Goal: Task Accomplishment & Management: Complete application form

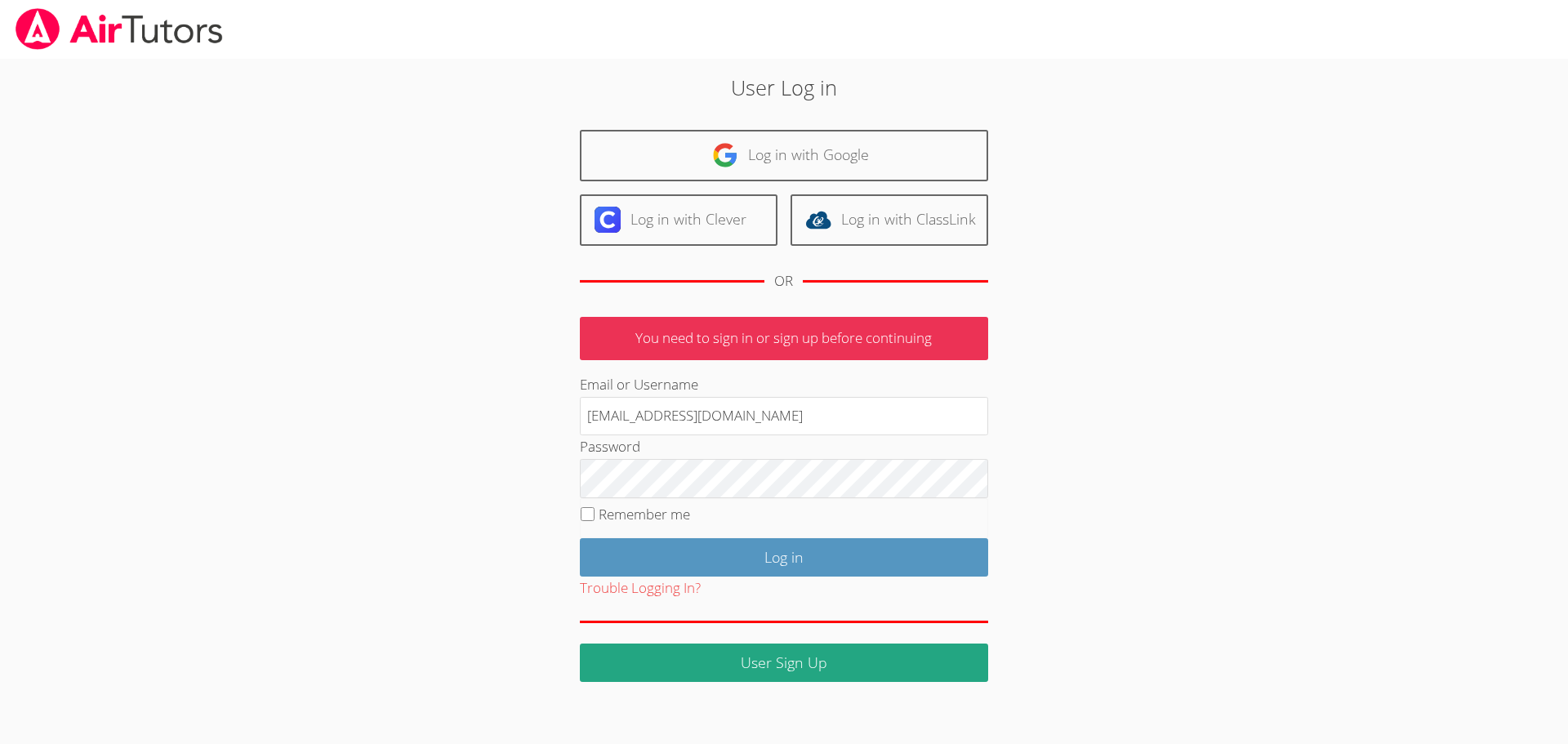
click at [759, 149] on link "Log in with Google" at bounding box center [784, 155] width 408 height 52
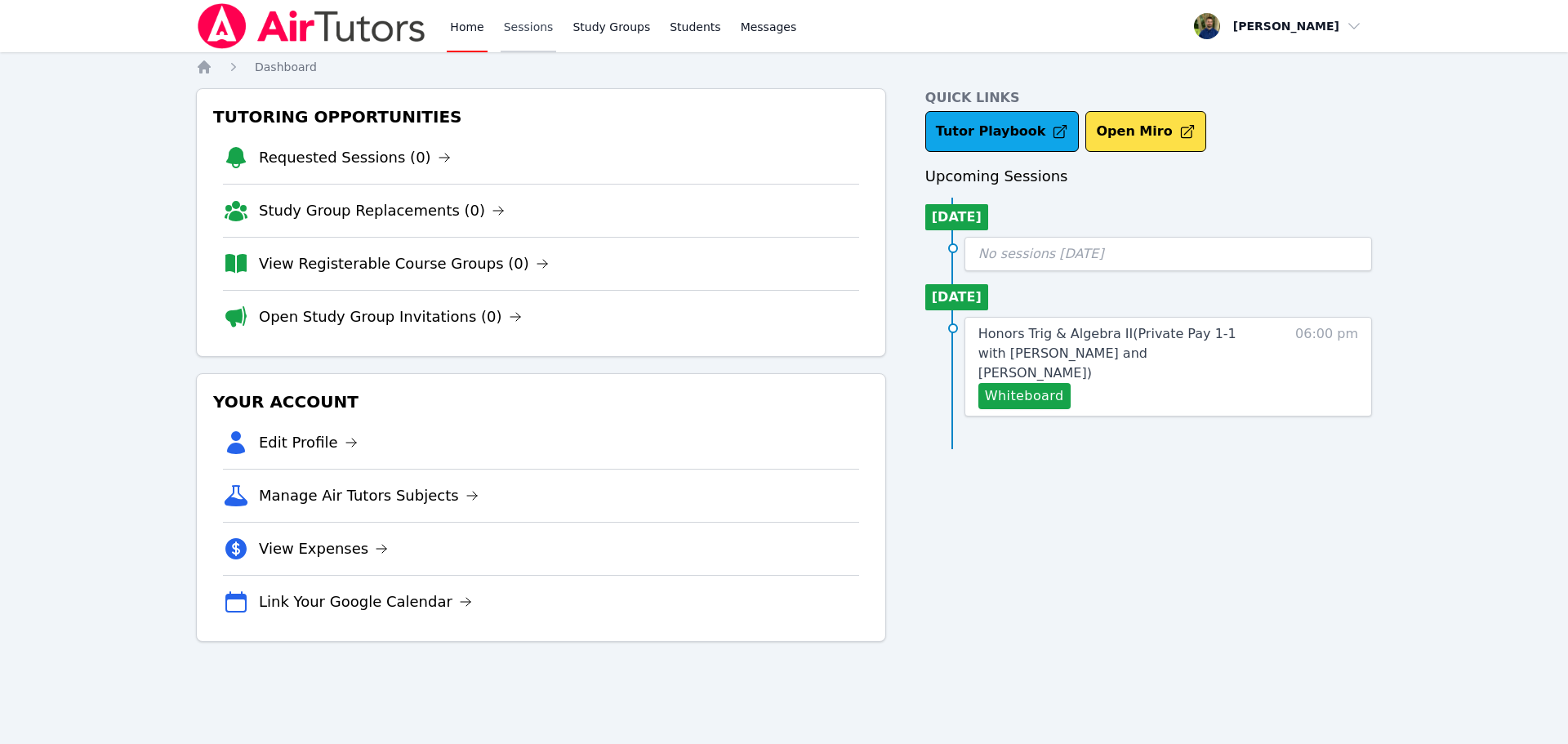
click at [526, 27] on link "Sessions" at bounding box center [529, 26] width 57 height 53
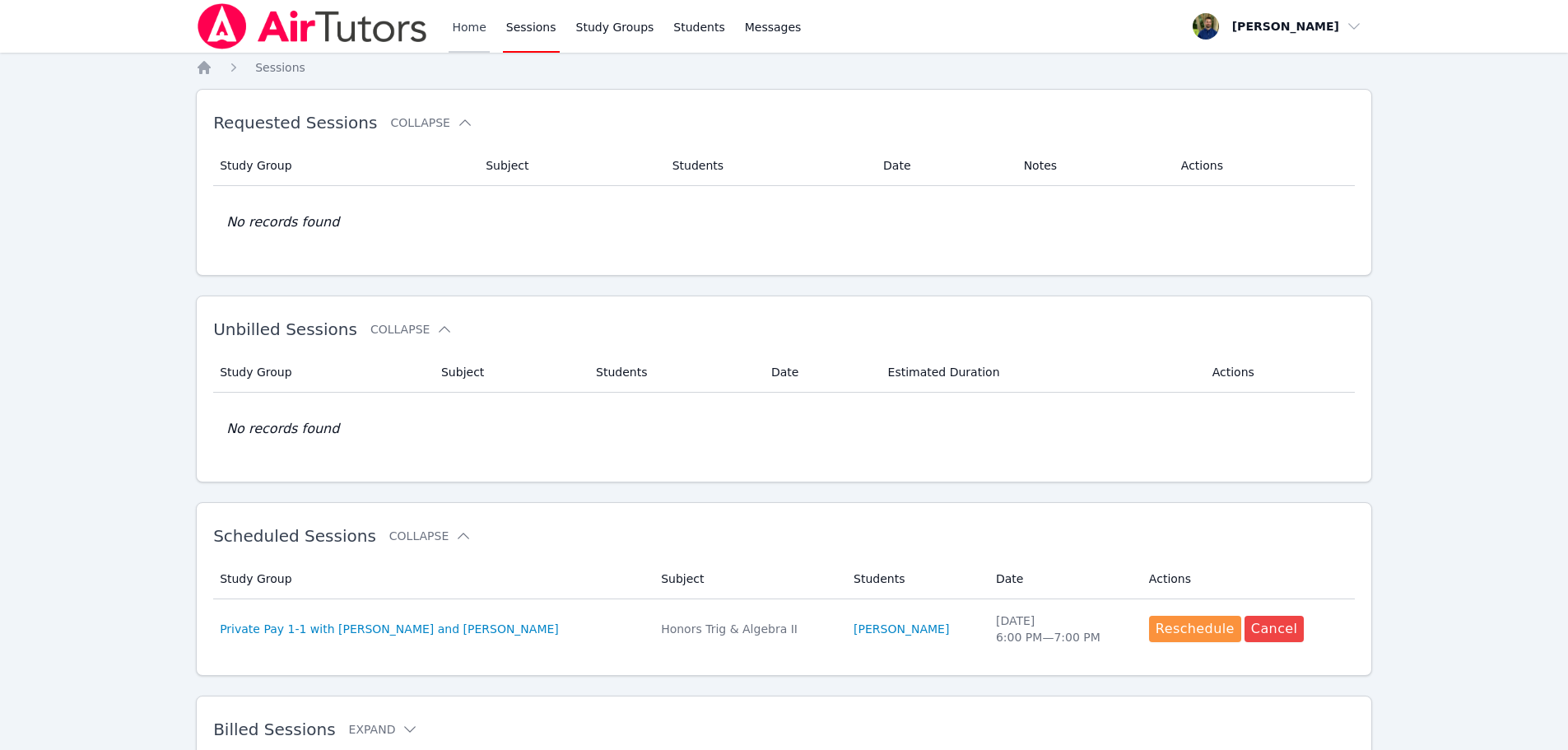
click at [471, 31] on link "Home" at bounding box center [469, 27] width 40 height 53
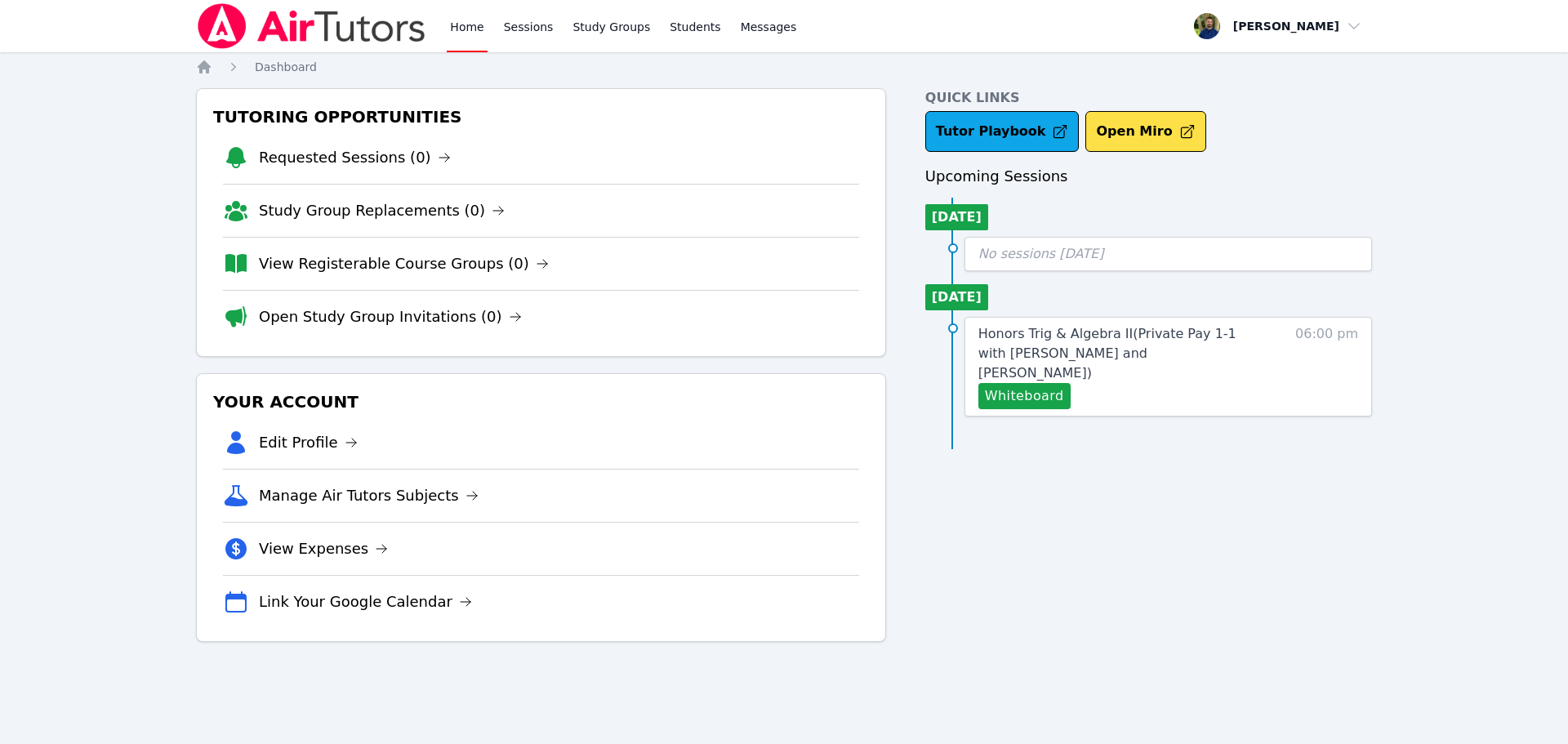
click at [347, 45] on img at bounding box center [311, 25] width 231 height 46
click at [1327, 20] on span "button" at bounding box center [1278, 25] width 178 height 36
drag, startPoint x: 898, startPoint y: 64, endPoint x: 607, endPoint y: 90, distance: 292.2
click at [884, 65] on nav "Home Dashboard" at bounding box center [784, 66] width 1176 height 17
click at [227, 30] on img at bounding box center [311, 25] width 231 height 46
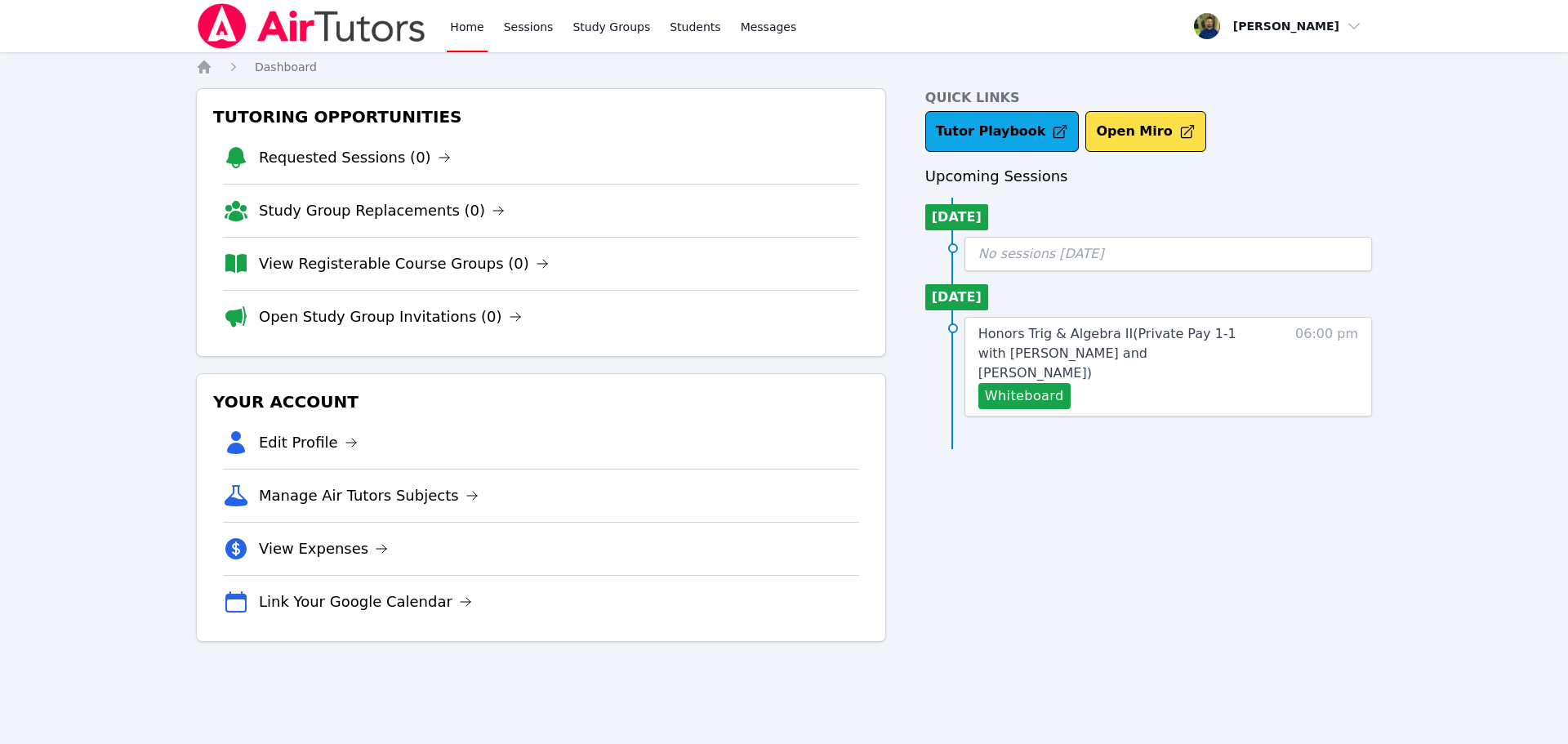
click at [278, 58] on div "Home Sessions Study Groups Students Messages Open user menu Zachary Allen Open …" at bounding box center [784, 372] width 1568 height 744
click at [741, 24] on span "Messages" at bounding box center [769, 26] width 57 height 17
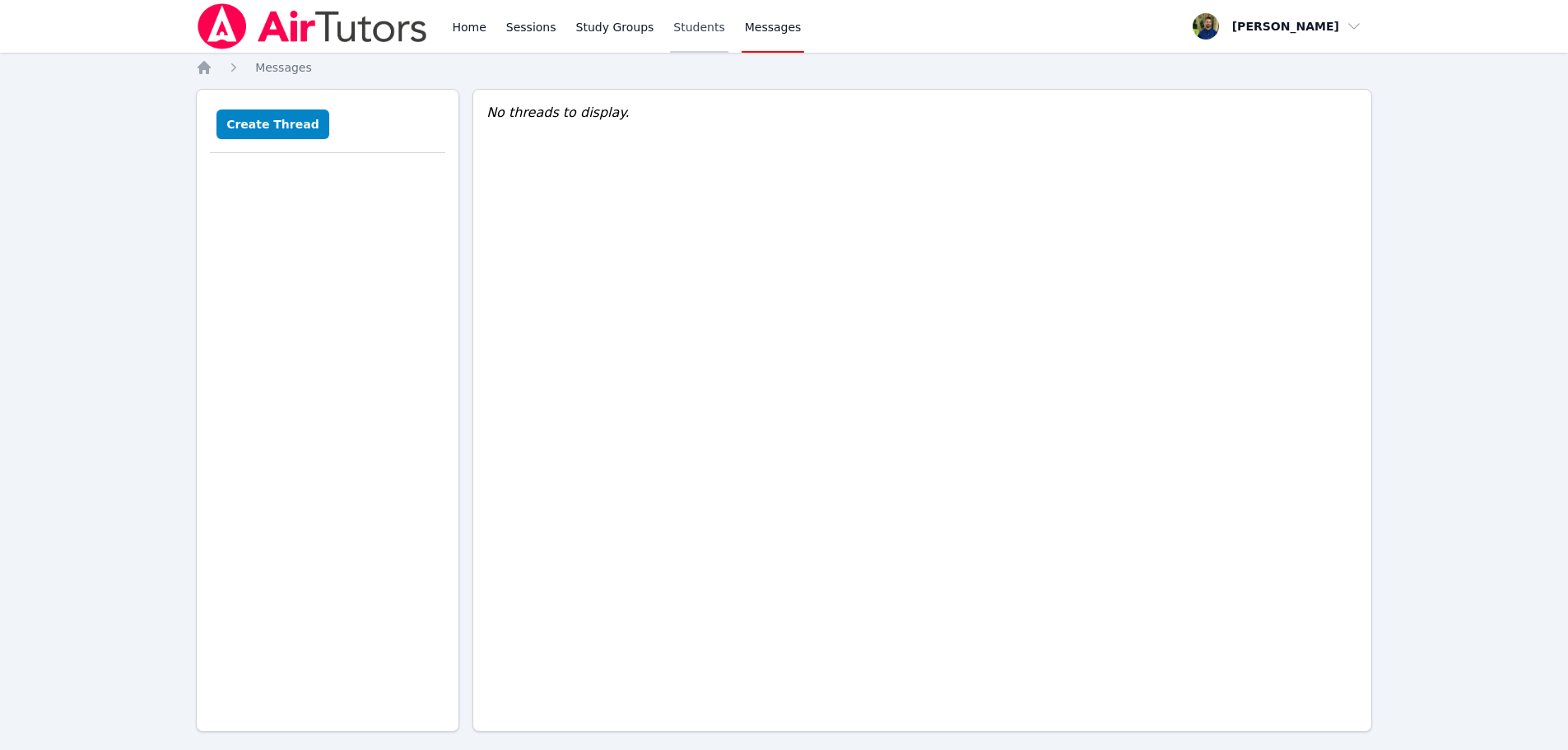
click at [684, 25] on link "Students" at bounding box center [699, 27] width 58 height 53
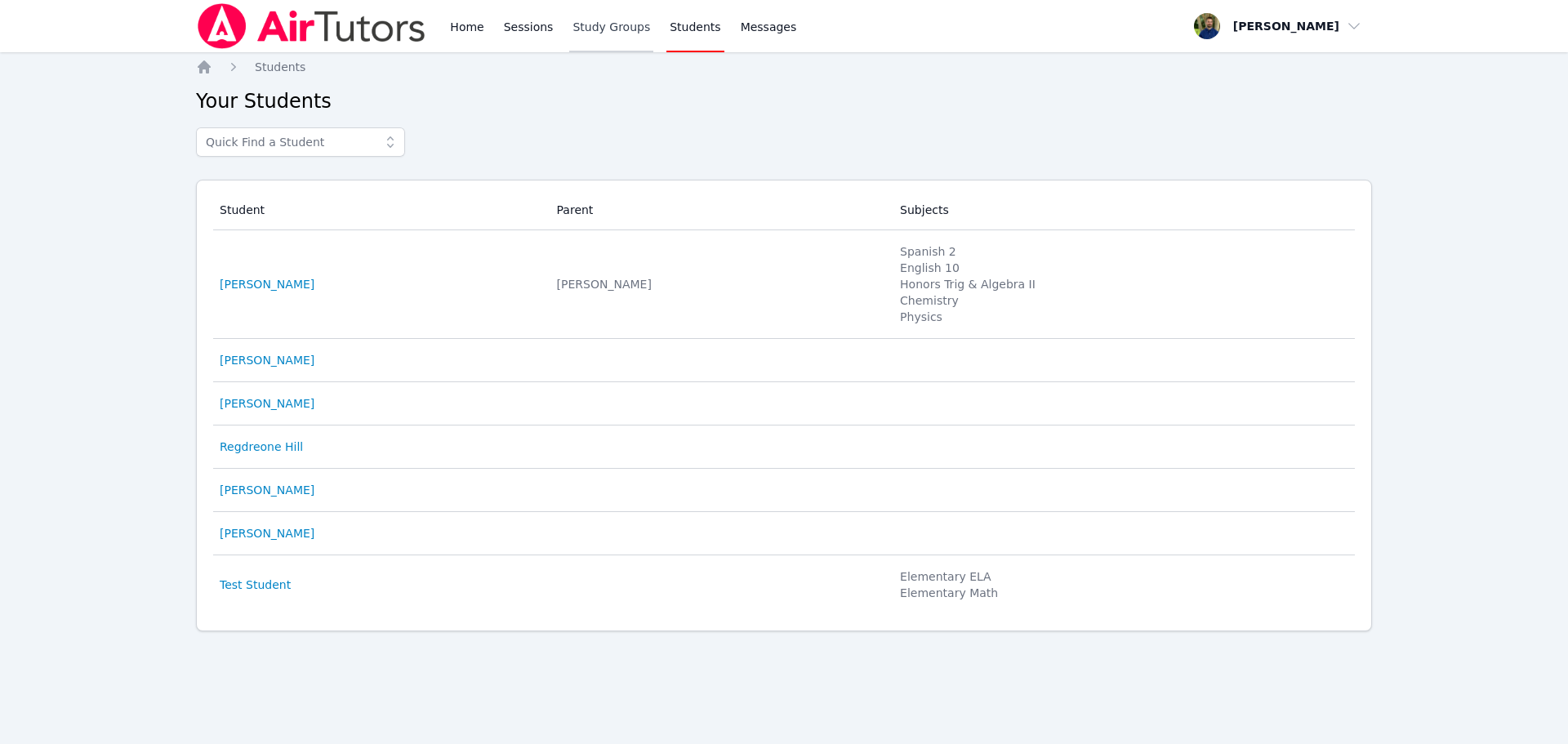
click at [578, 25] on link "Study Groups" at bounding box center [611, 26] width 84 height 53
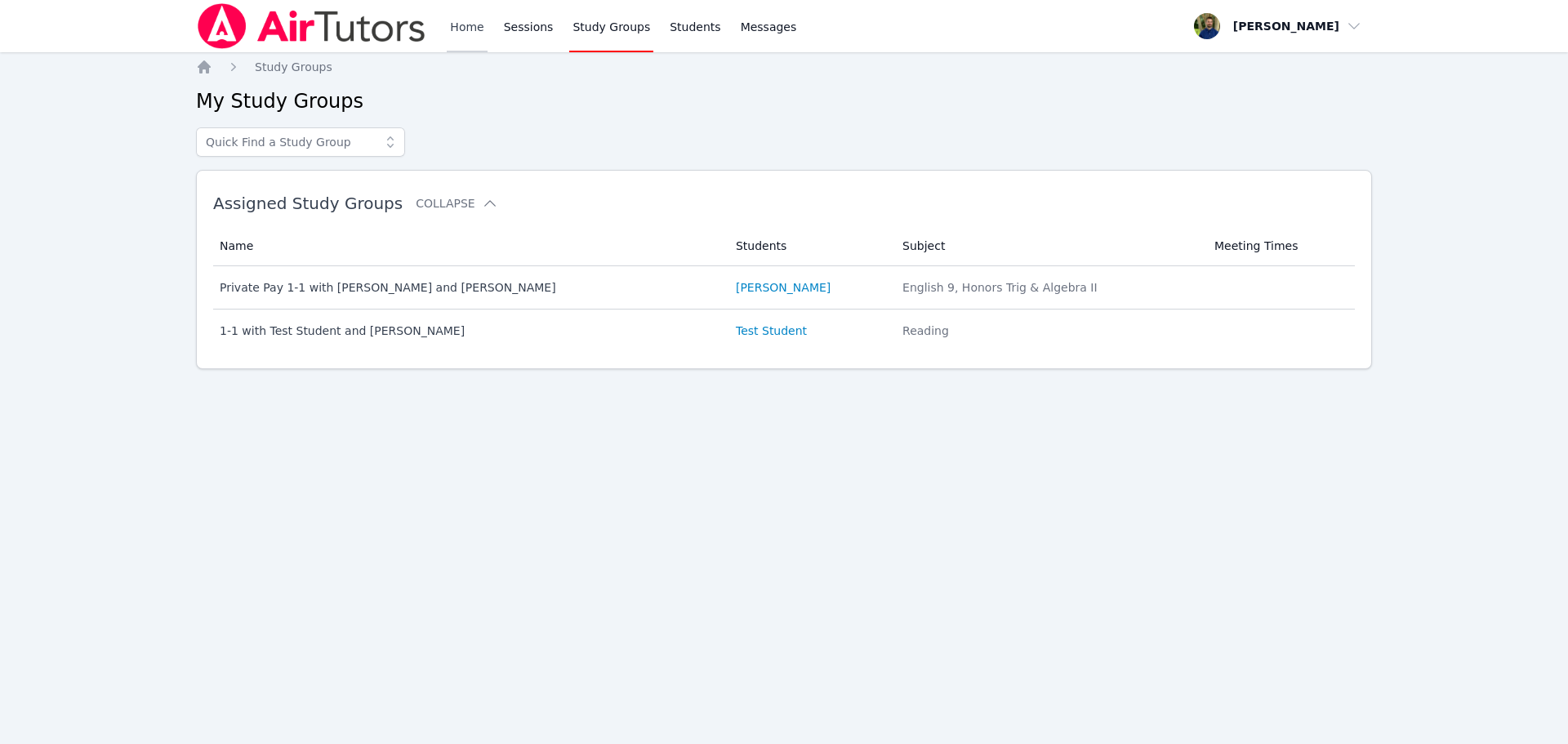
click at [481, 27] on link "Home" at bounding box center [466, 26] width 40 height 53
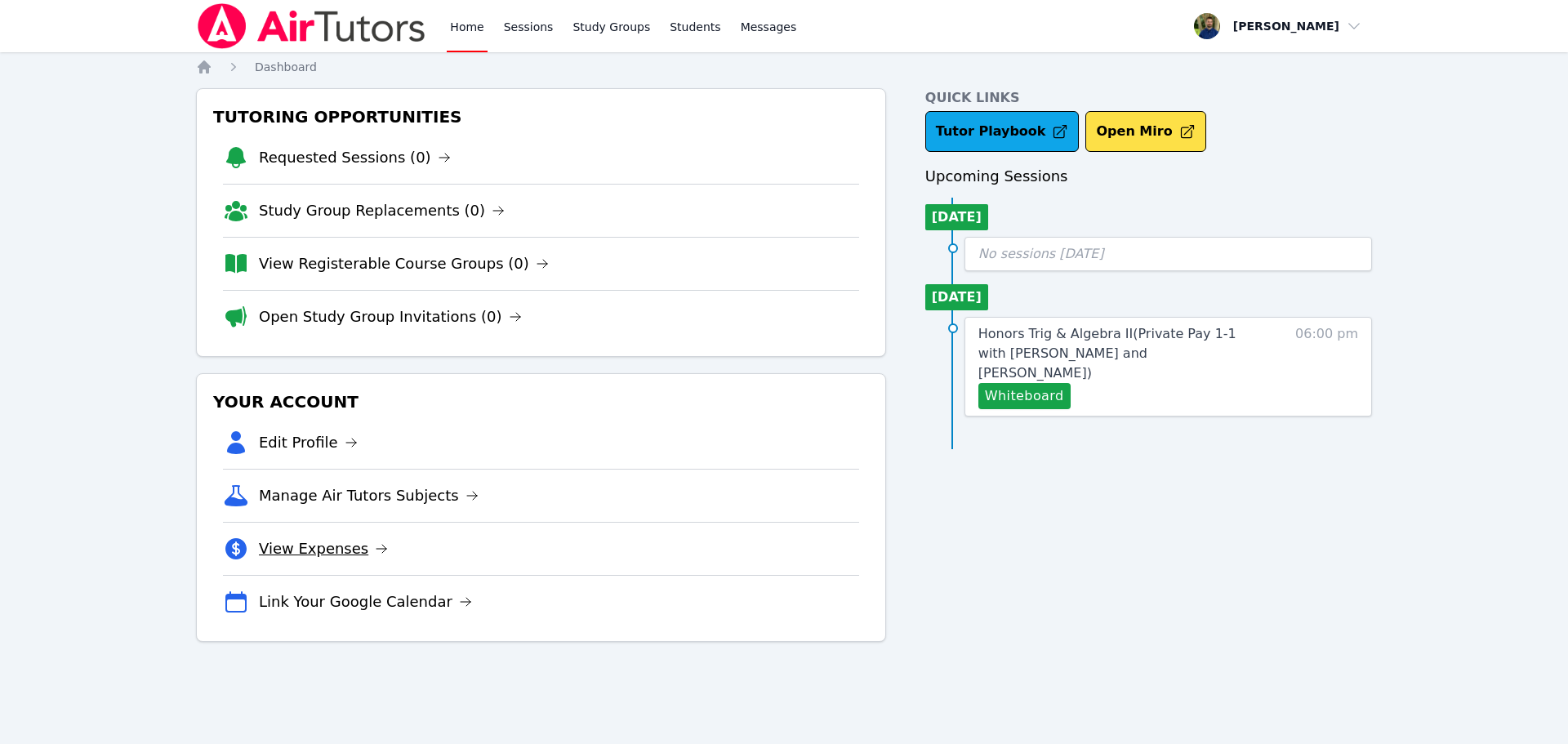
click at [375, 548] on icon at bounding box center [381, 548] width 13 height 13
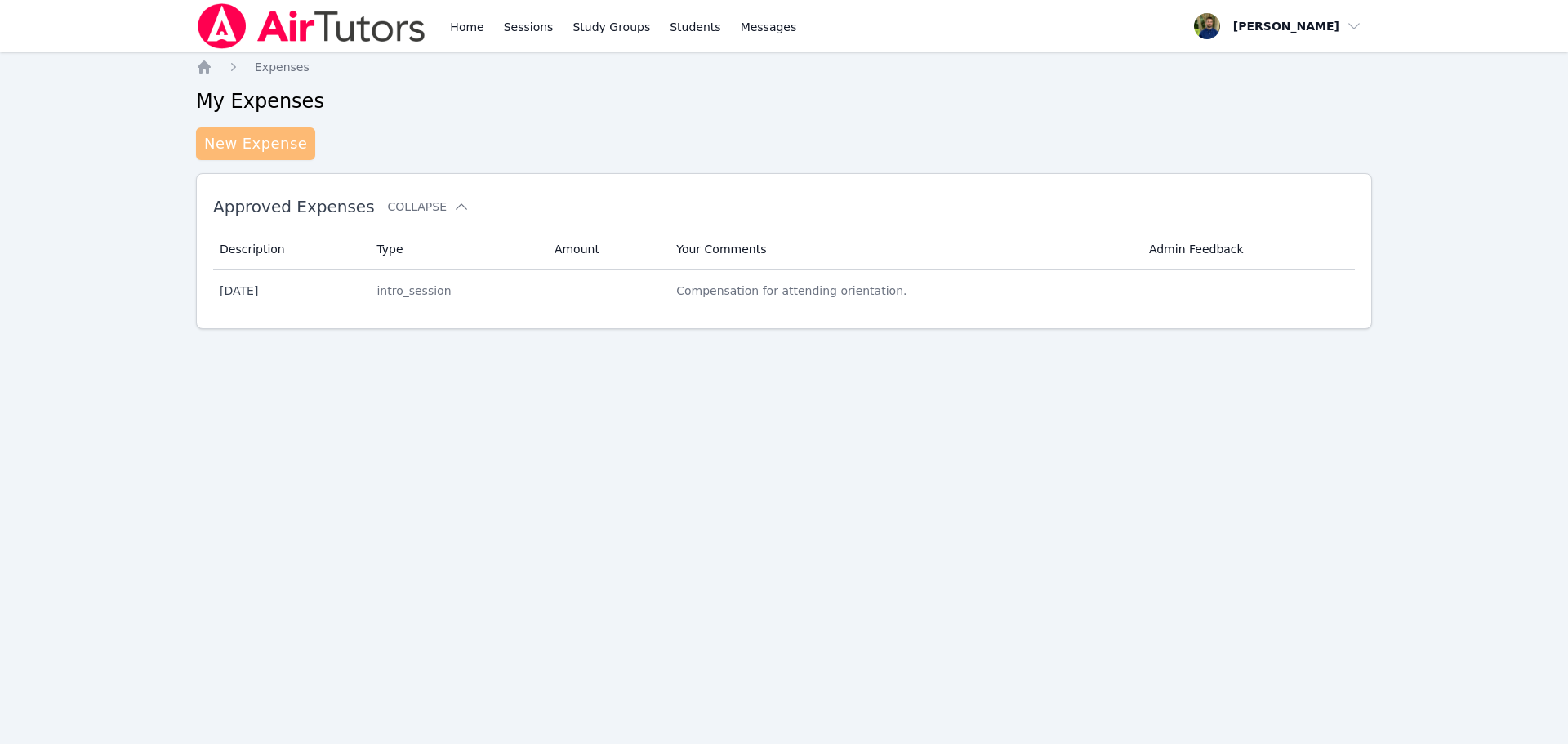
click at [266, 151] on link "New Expense" at bounding box center [255, 144] width 119 height 33
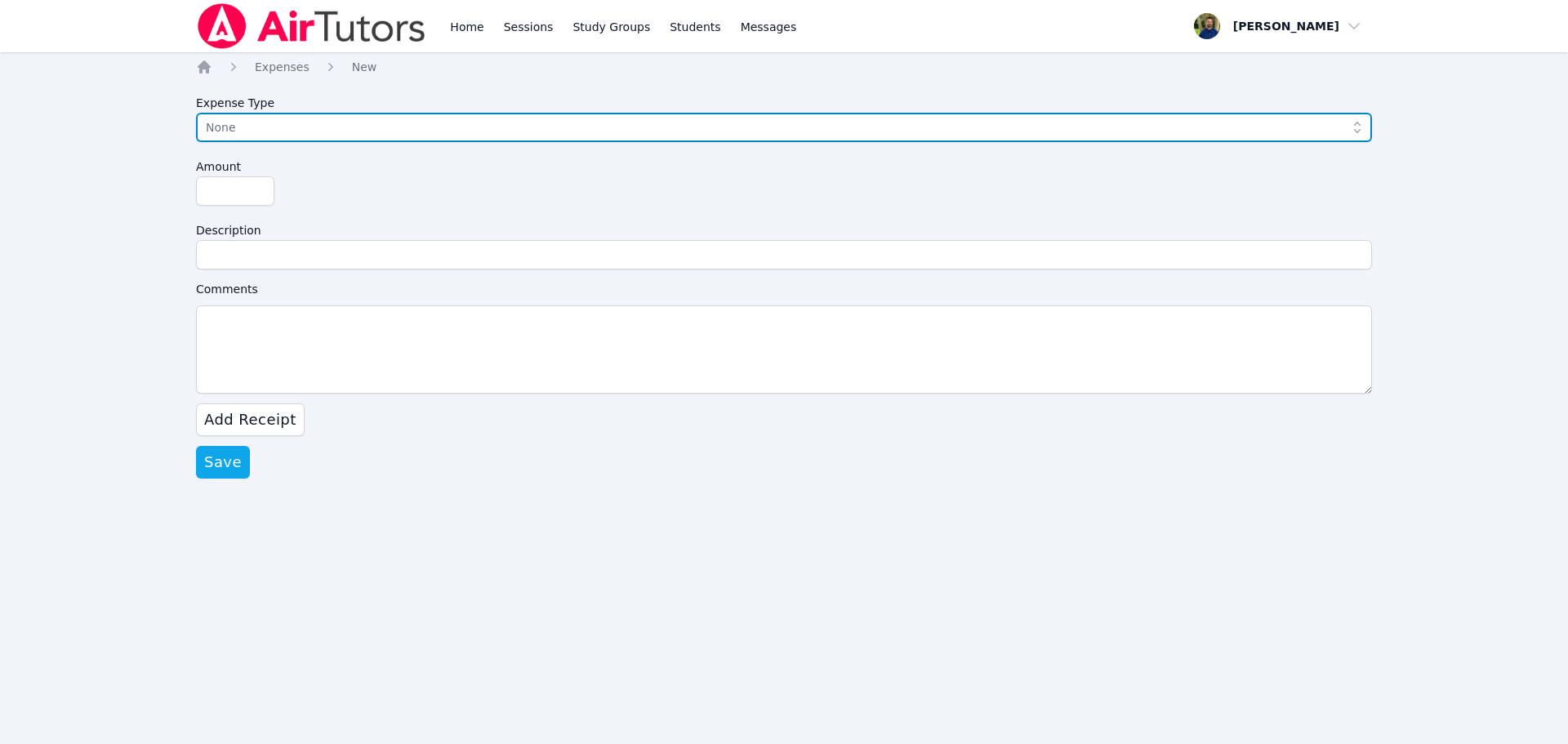
click at [292, 128] on span "None" at bounding box center [772, 128] width 1133 height 20
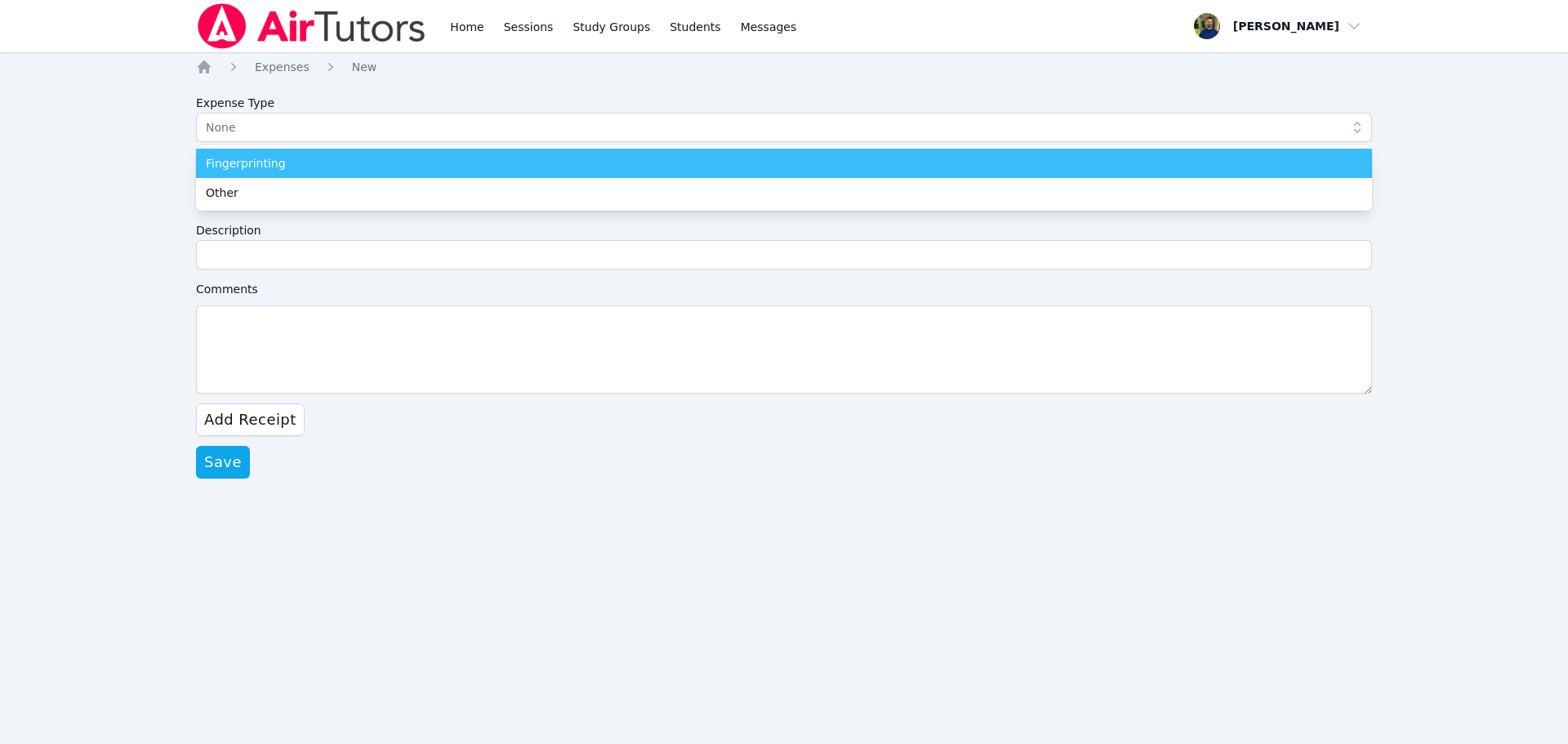
click at [296, 169] on div "Fingerprinting" at bounding box center [784, 163] width 1157 height 17
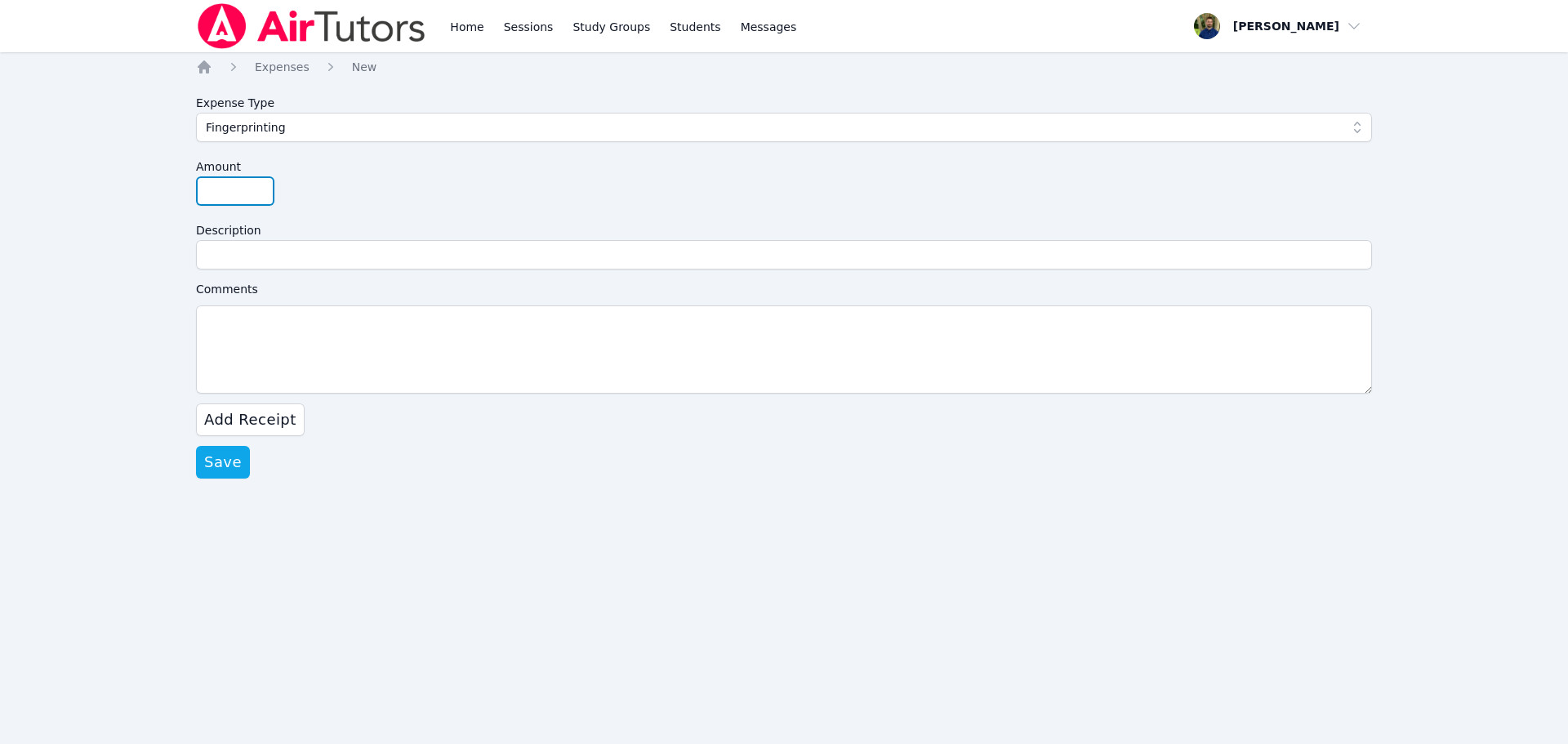
click at [269, 194] on input "Amount" at bounding box center [235, 191] width 78 height 29
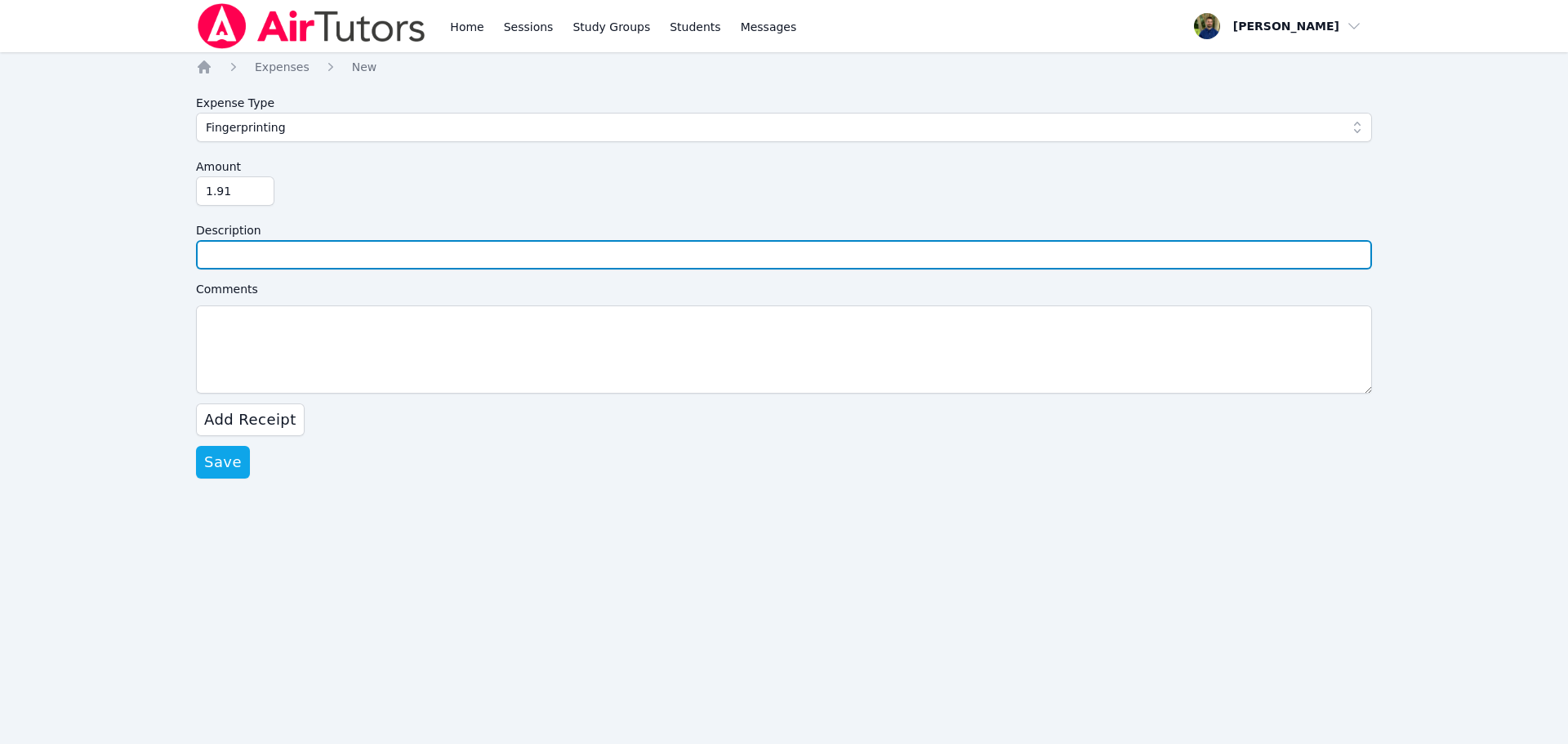
click at [274, 255] on input "Description" at bounding box center [784, 255] width 1176 height 29
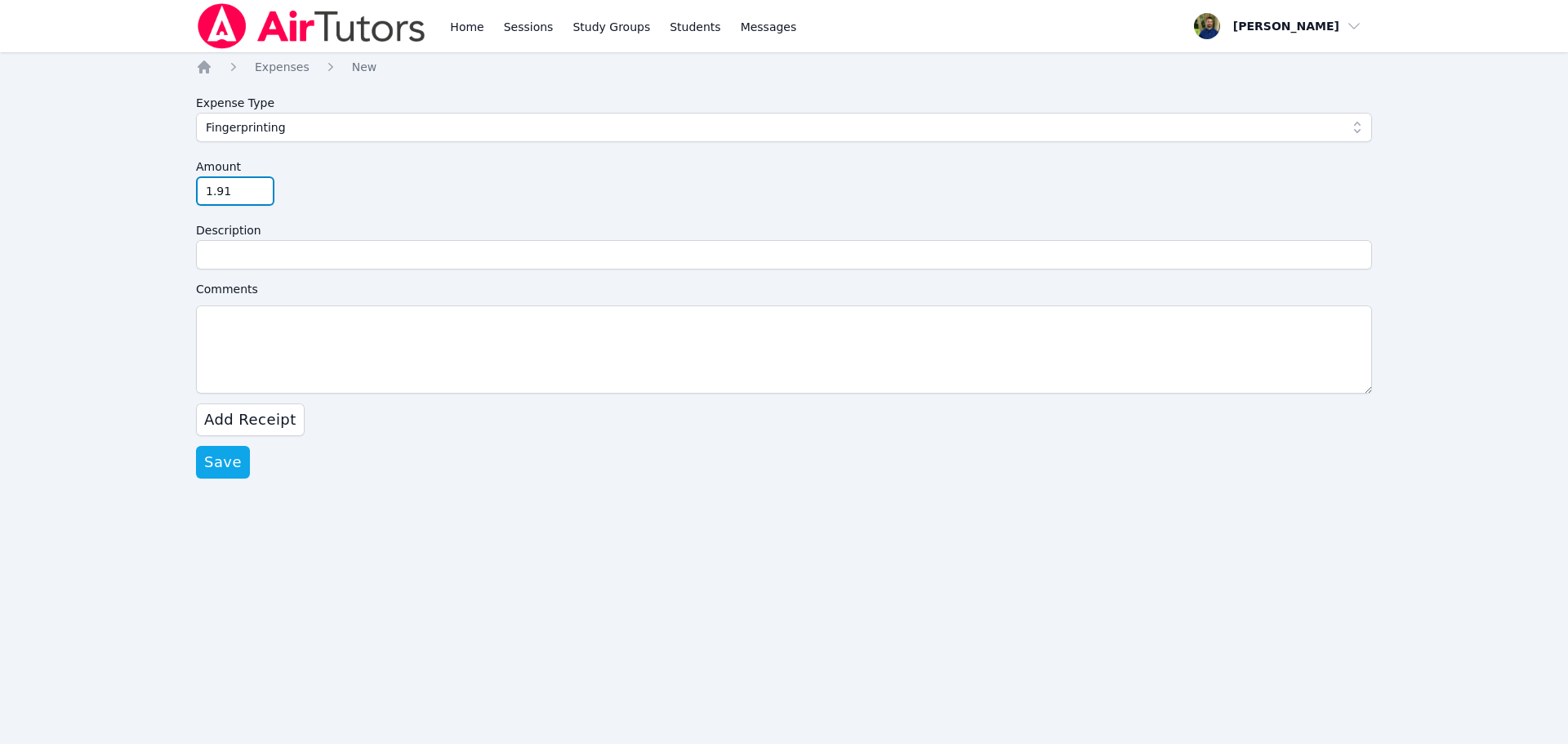
click at [245, 183] on input "1.91" at bounding box center [235, 191] width 78 height 29
type input "1.90"
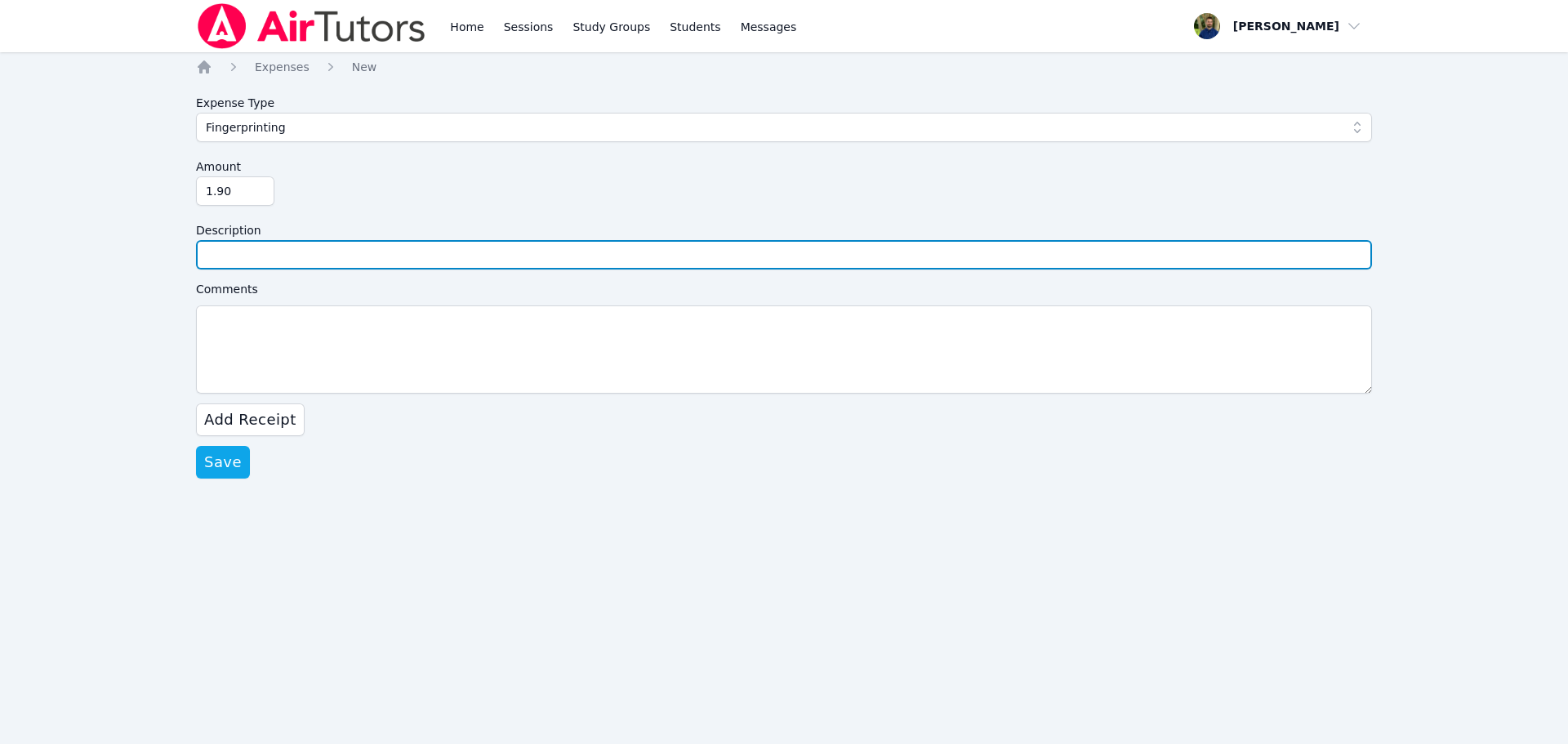
click at [227, 250] on input "Description" at bounding box center [784, 255] width 1176 height 29
type input "Shipping cost"
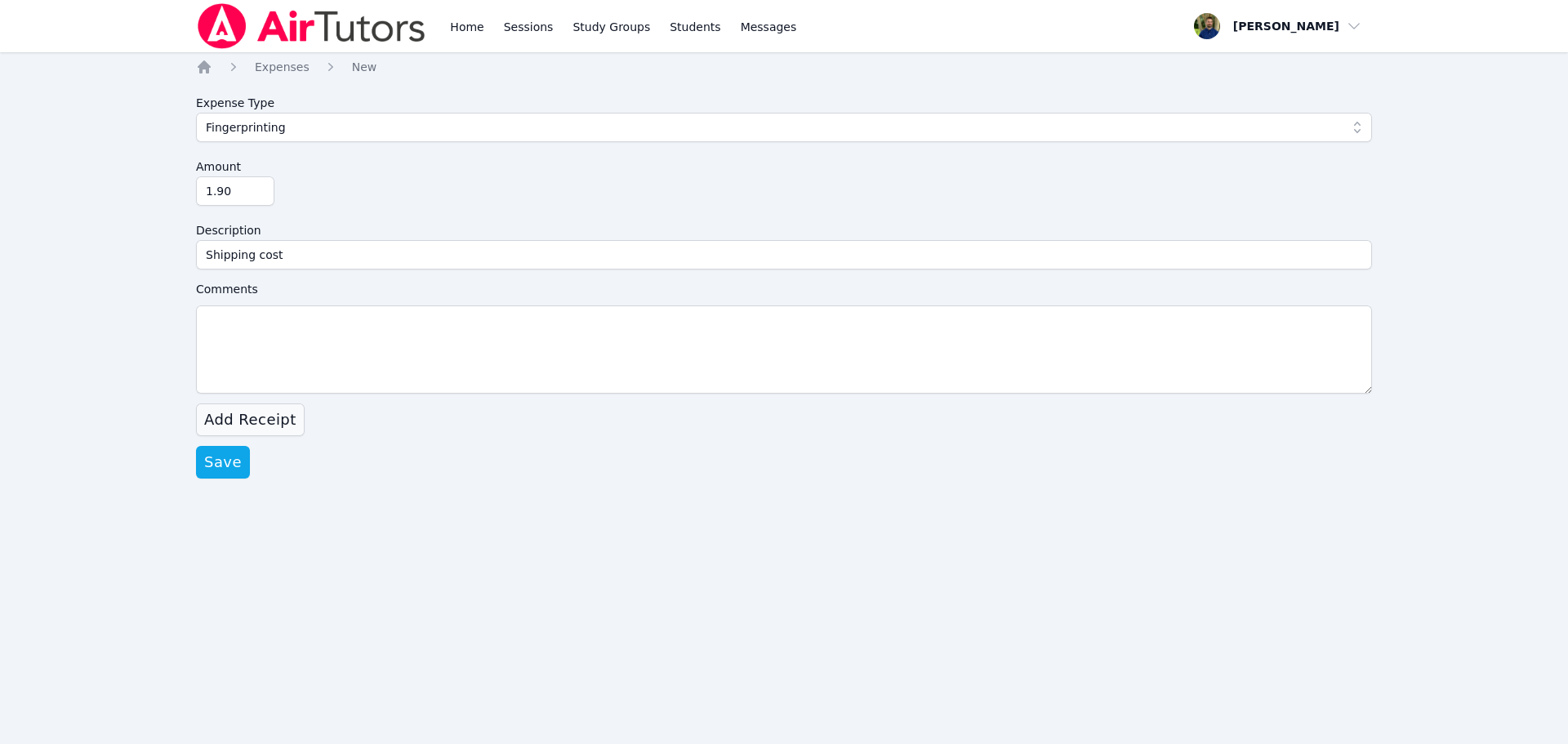
click at [253, 411] on span "Add Receipt" at bounding box center [250, 419] width 93 height 22
click at [283, 442] on label "Select File" at bounding box center [286, 446] width 83 height 26
click at [0, 0] on input "Select File" at bounding box center [0, 0] width 0 height 0
click at [259, 450] on label "Select File" at bounding box center [286, 446] width 83 height 26
click at [0, 0] on input "Select File" at bounding box center [0, 0] width 0 height 0
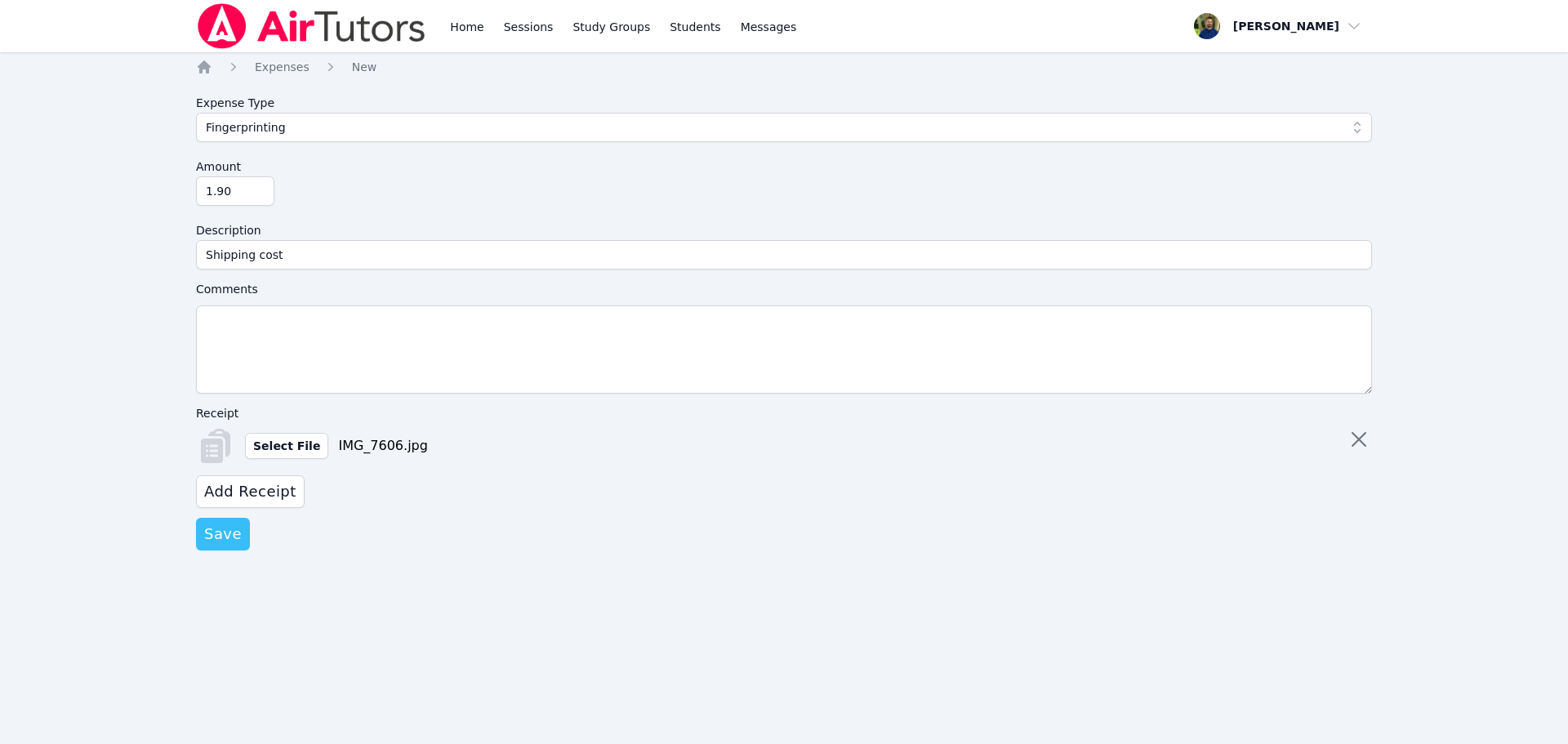
click at [224, 536] on span "Save" at bounding box center [223, 533] width 38 height 22
